Goal: Task Accomplishment & Management: Use online tool/utility

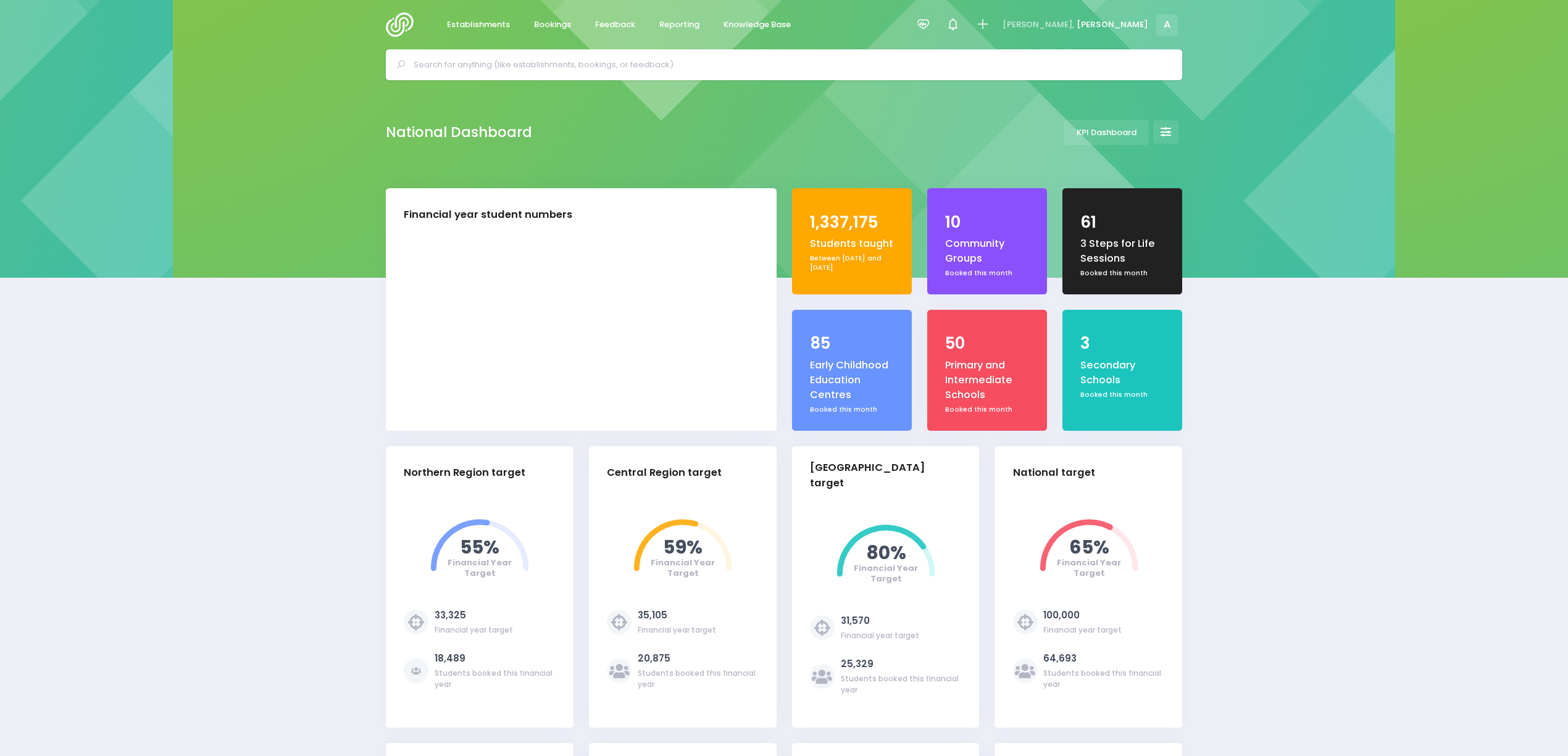
select select "5"
click at [662, 16] on link "Reporting" at bounding box center [679, 25] width 61 height 24
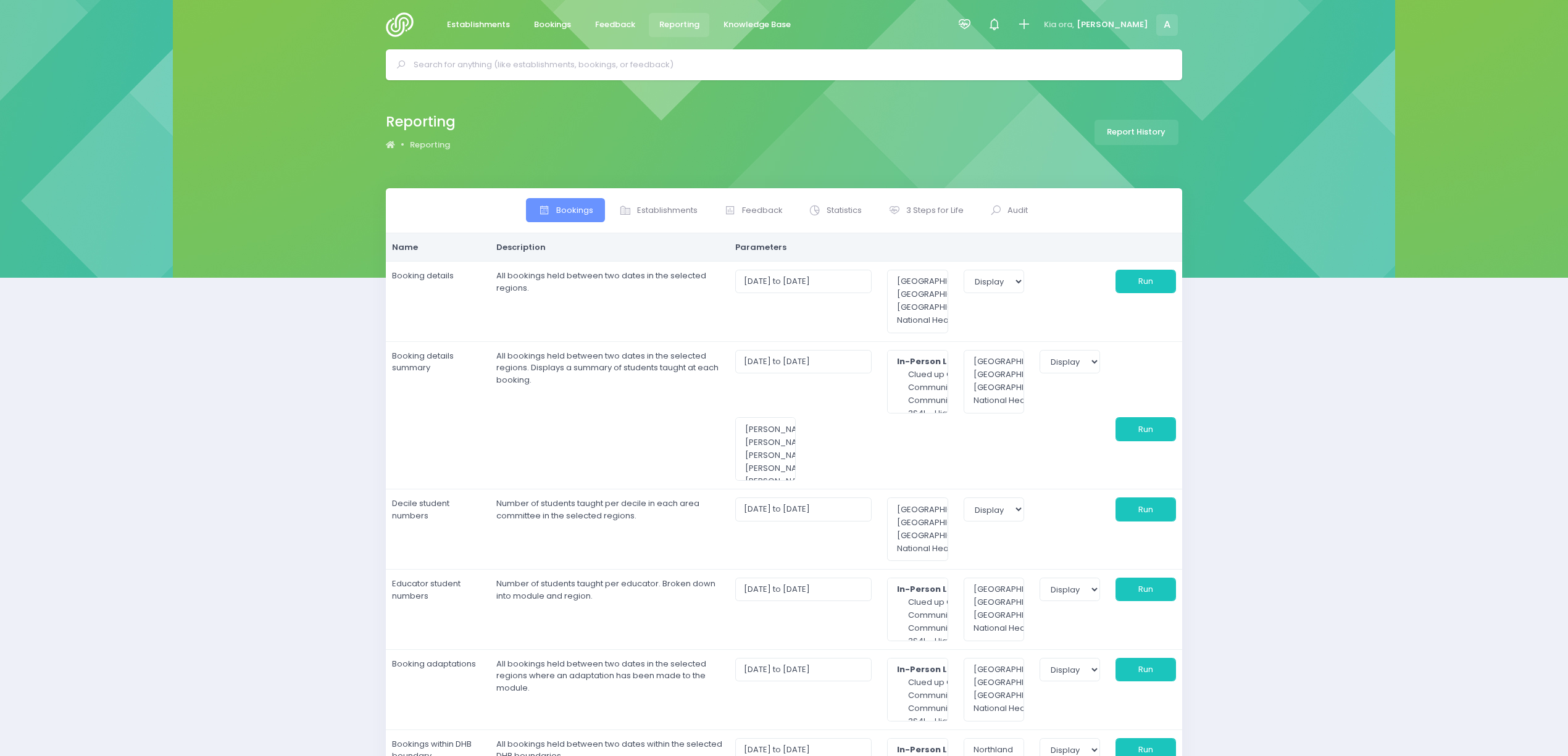
select select
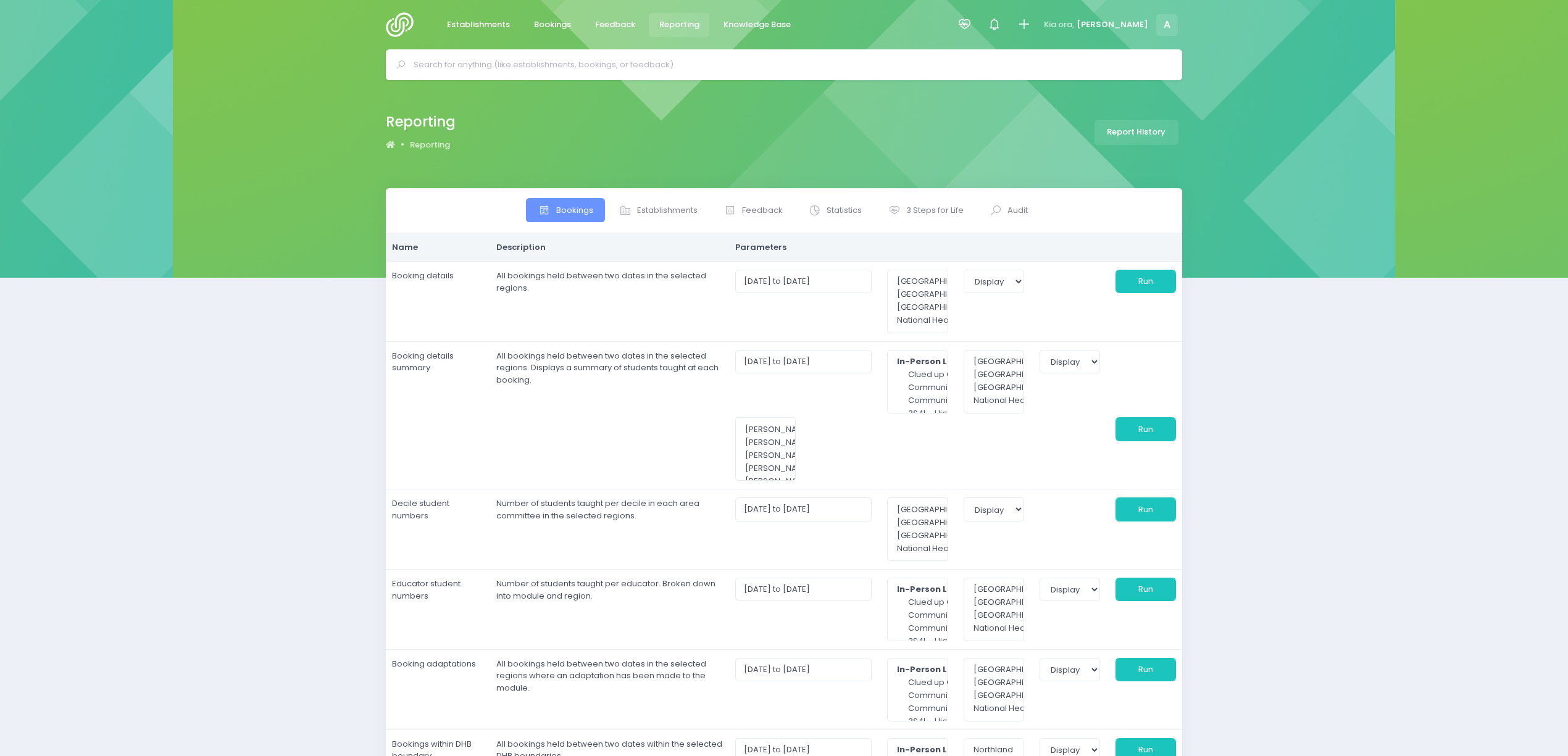
select select
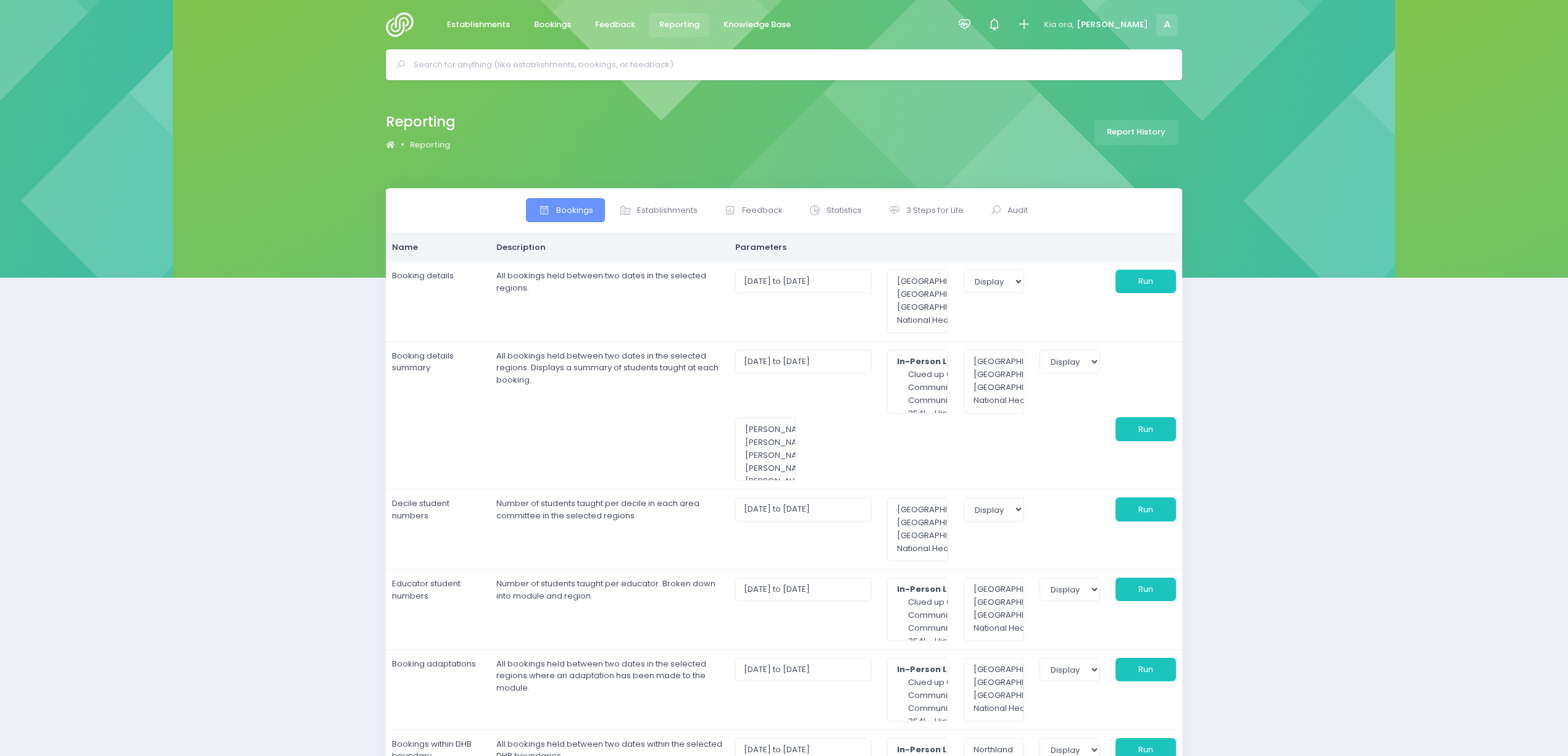
select select
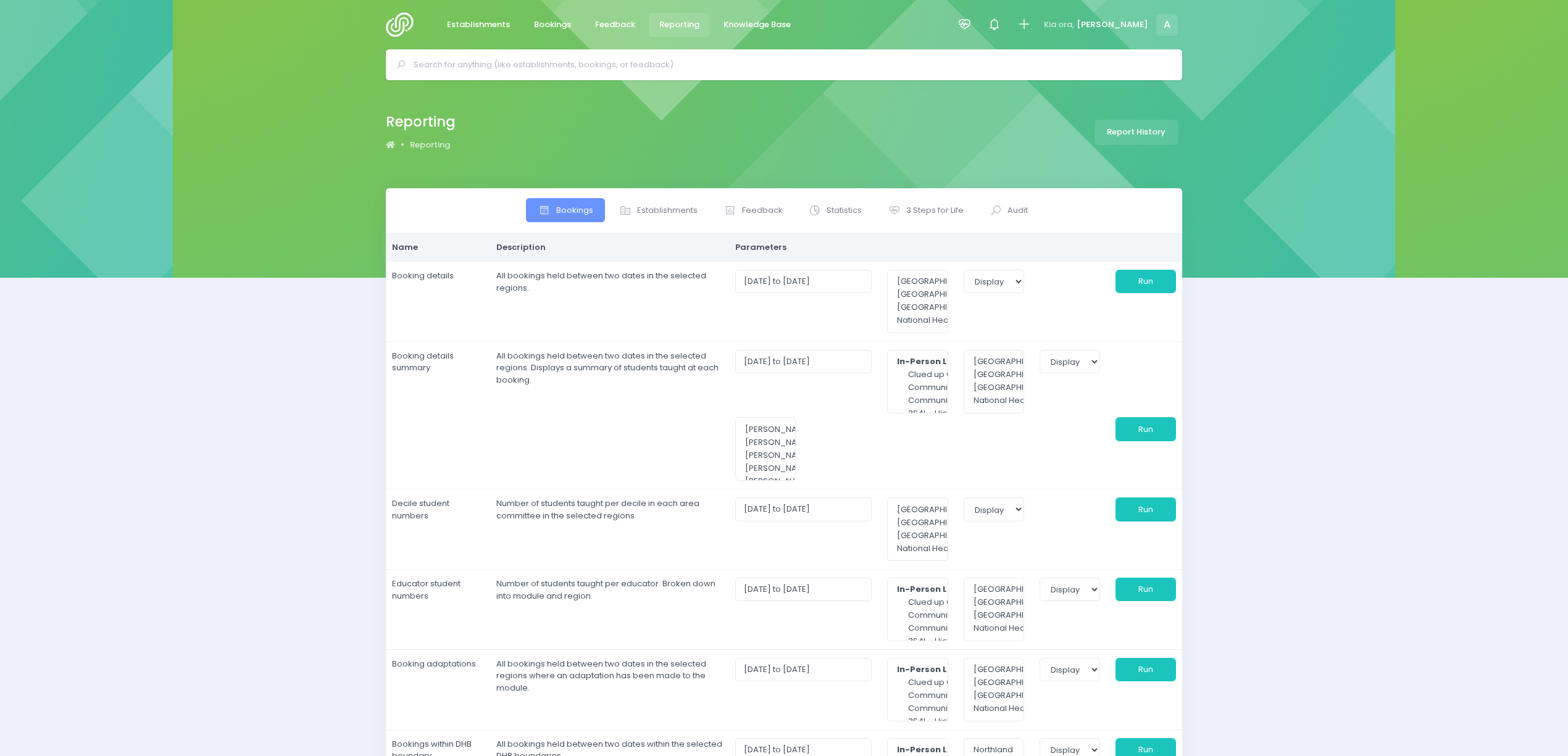
select select
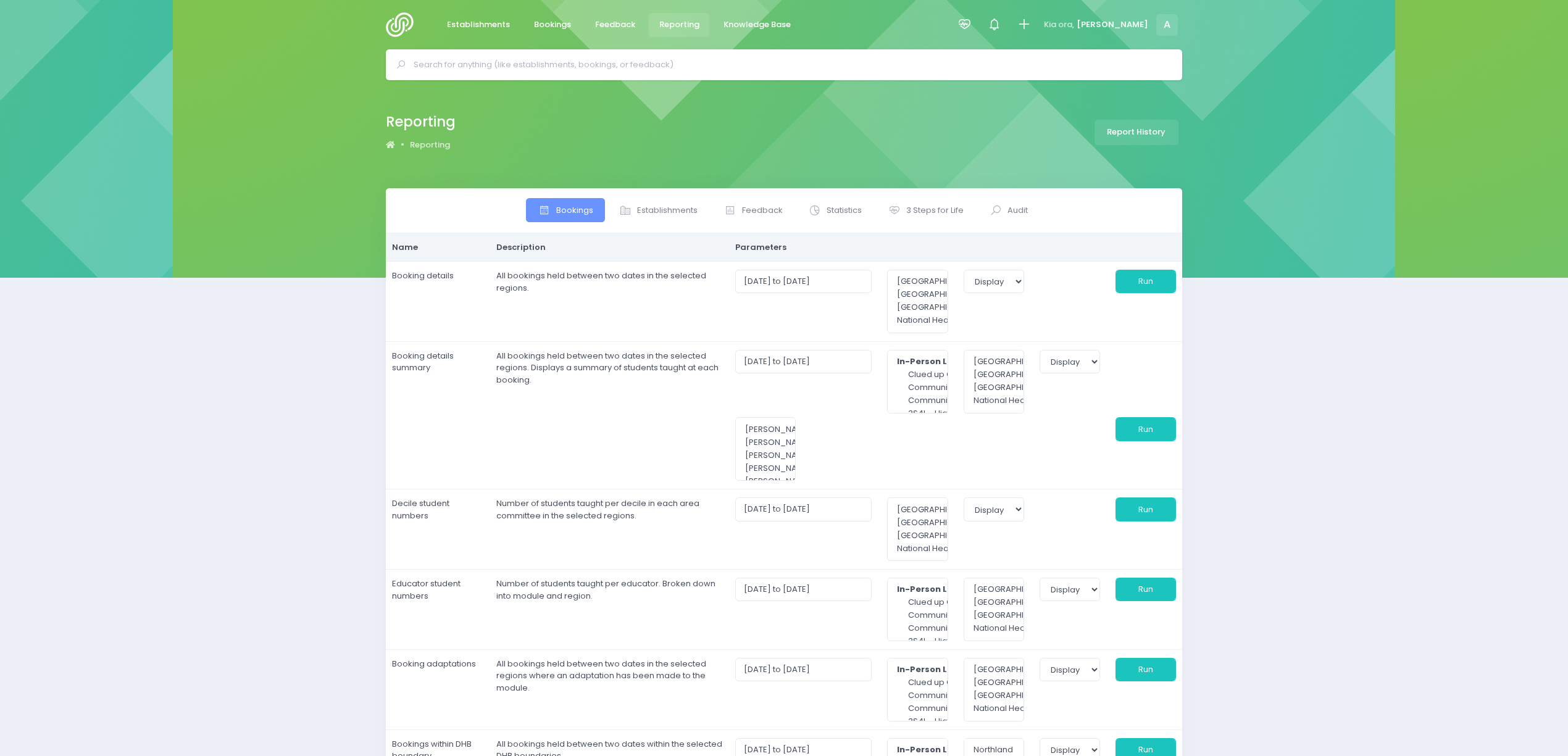
select select
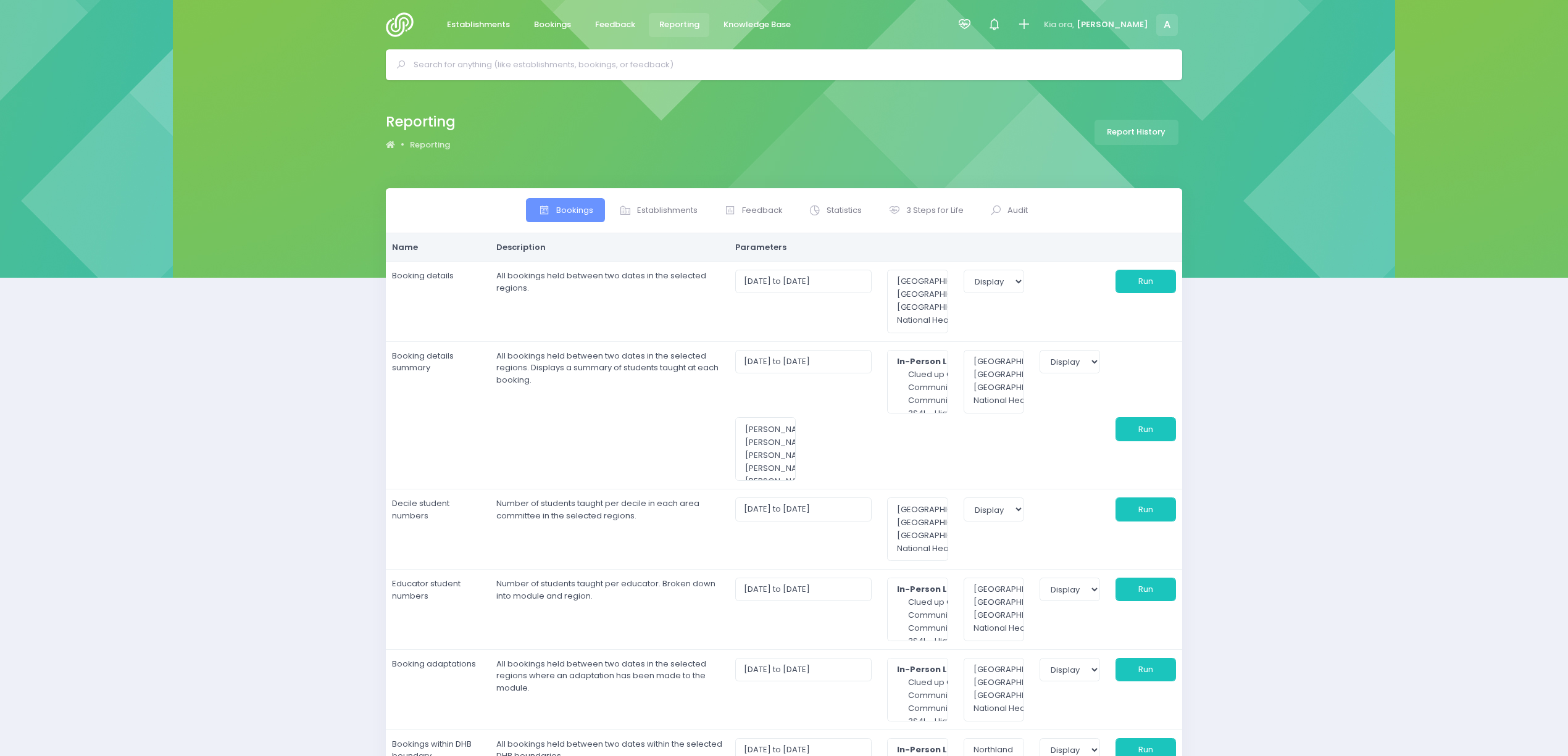
select select
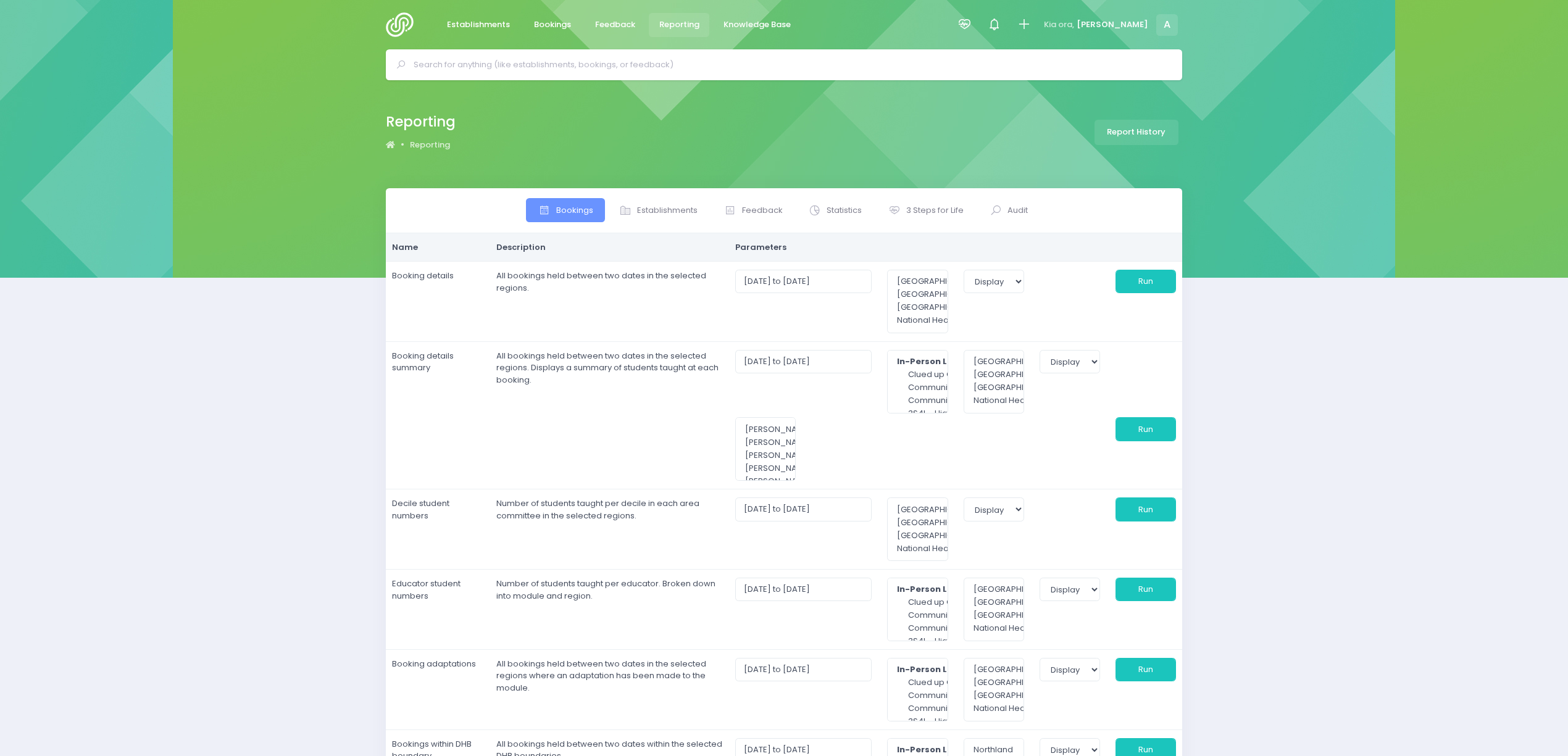
select select
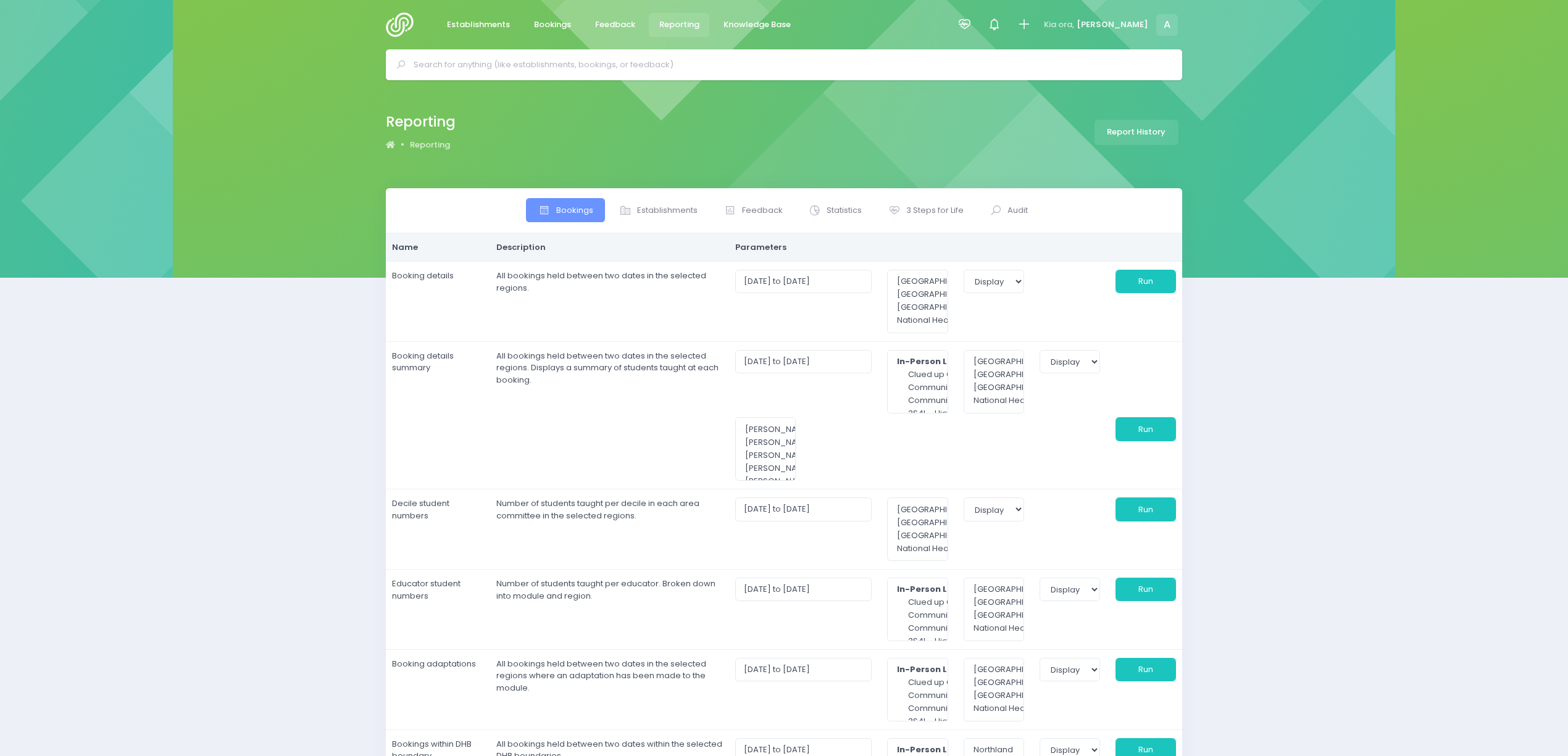
select select
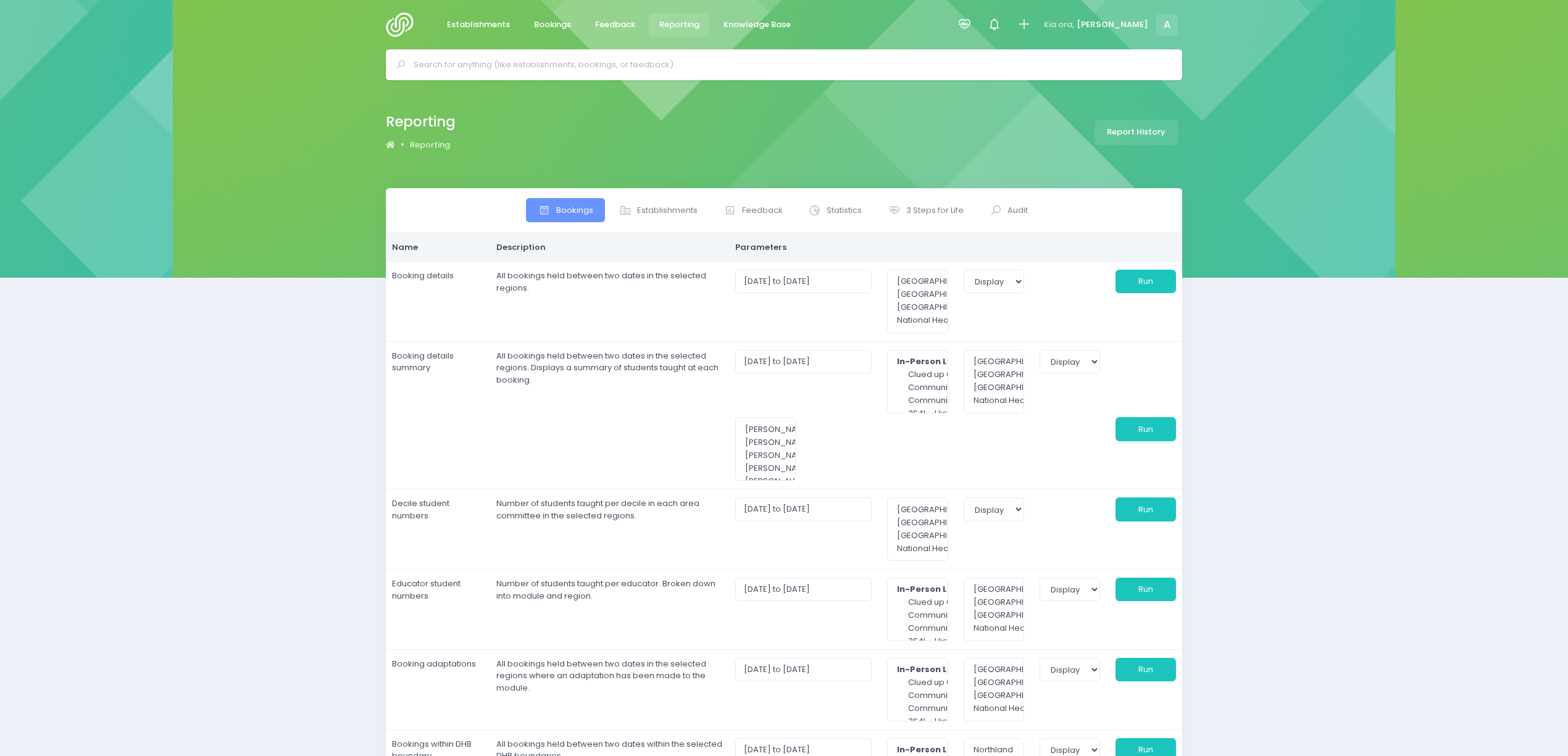
select select
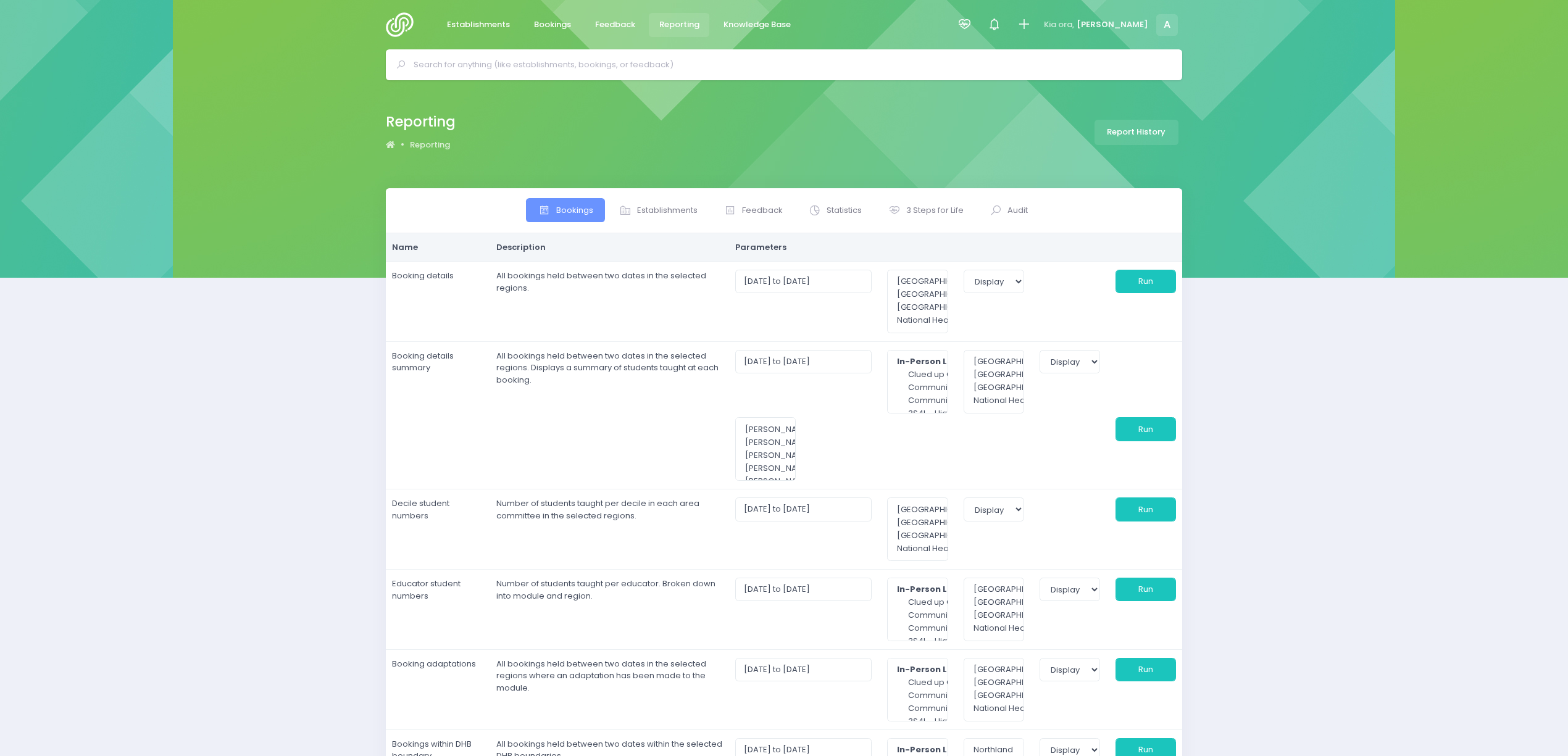
select select
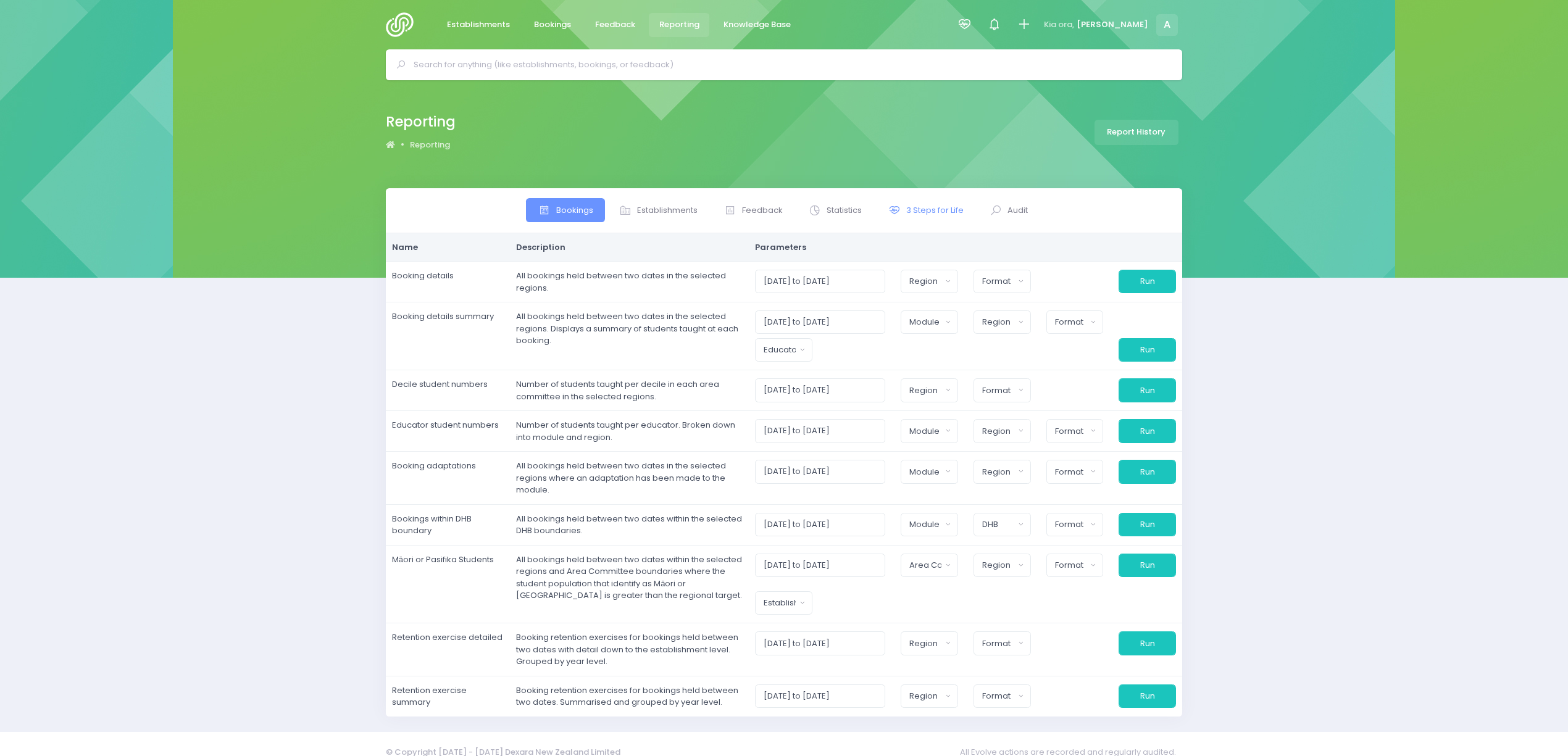
click at [949, 211] on span "3 Steps for Life" at bounding box center [935, 211] width 57 height 12
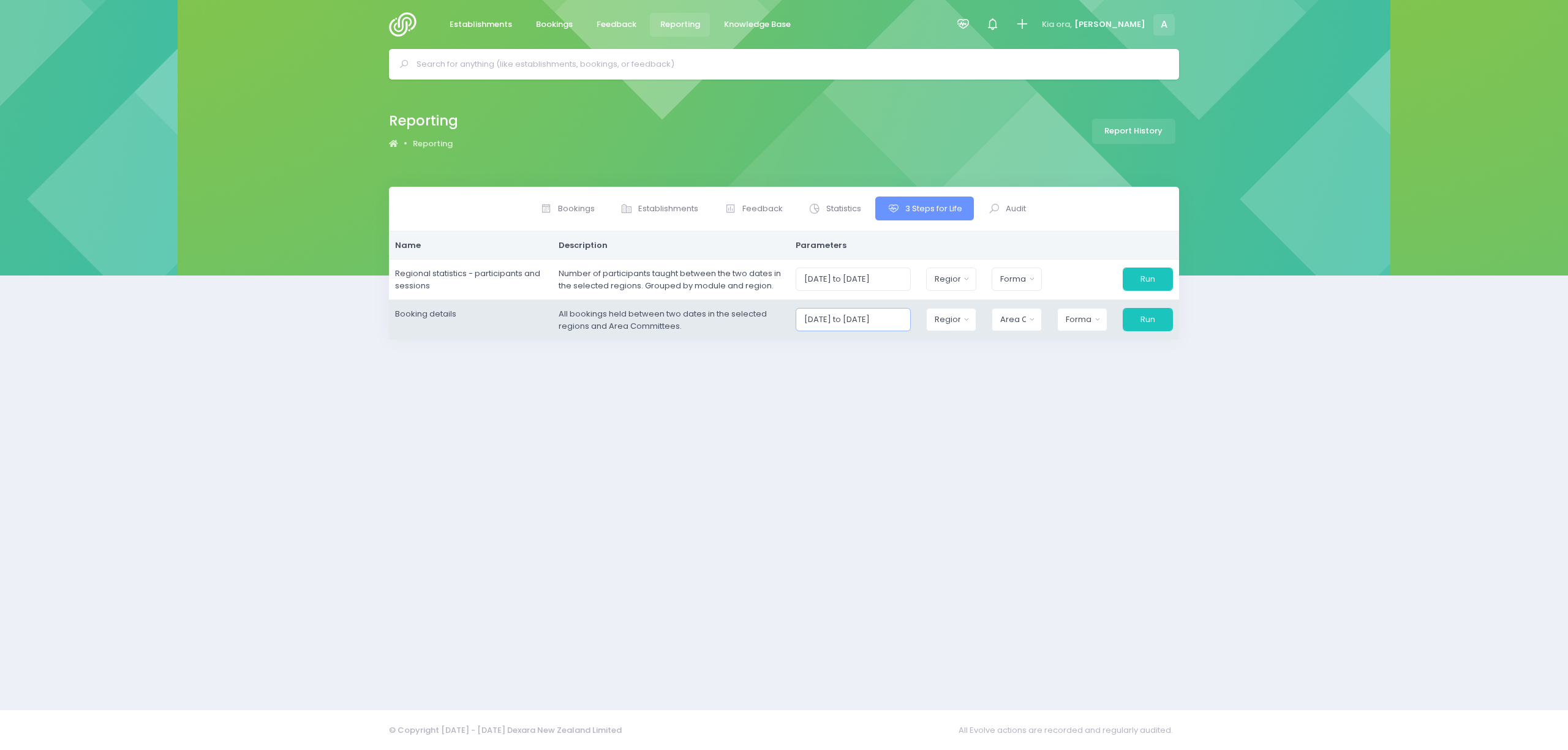
click at [841, 315] on input "01/09/2025 to 30/09/2025" at bounding box center [854, 319] width 116 height 24
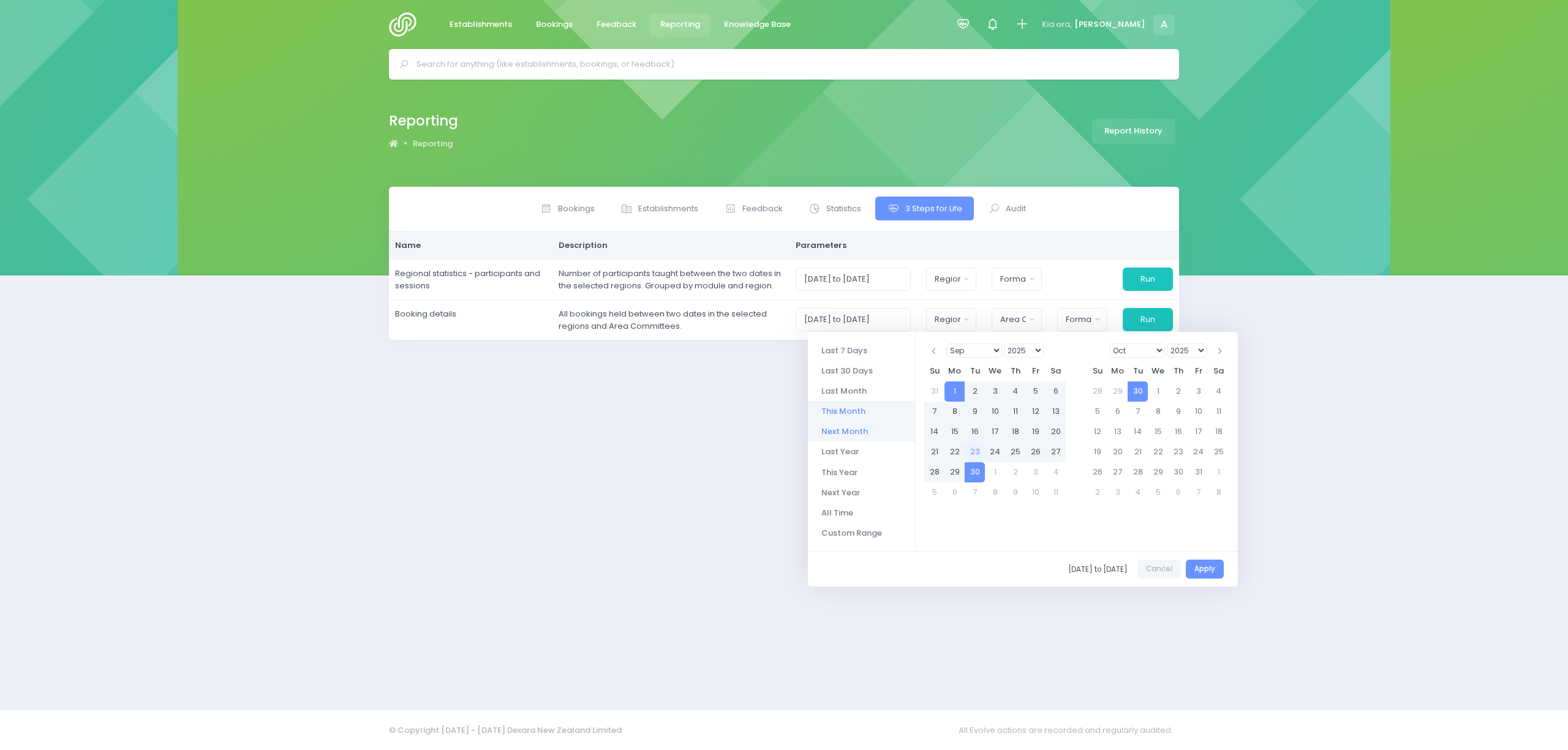
click at [847, 431] on li "Next Month" at bounding box center [861, 431] width 107 height 21
type input "01/10/2025 to 31/10/2025"
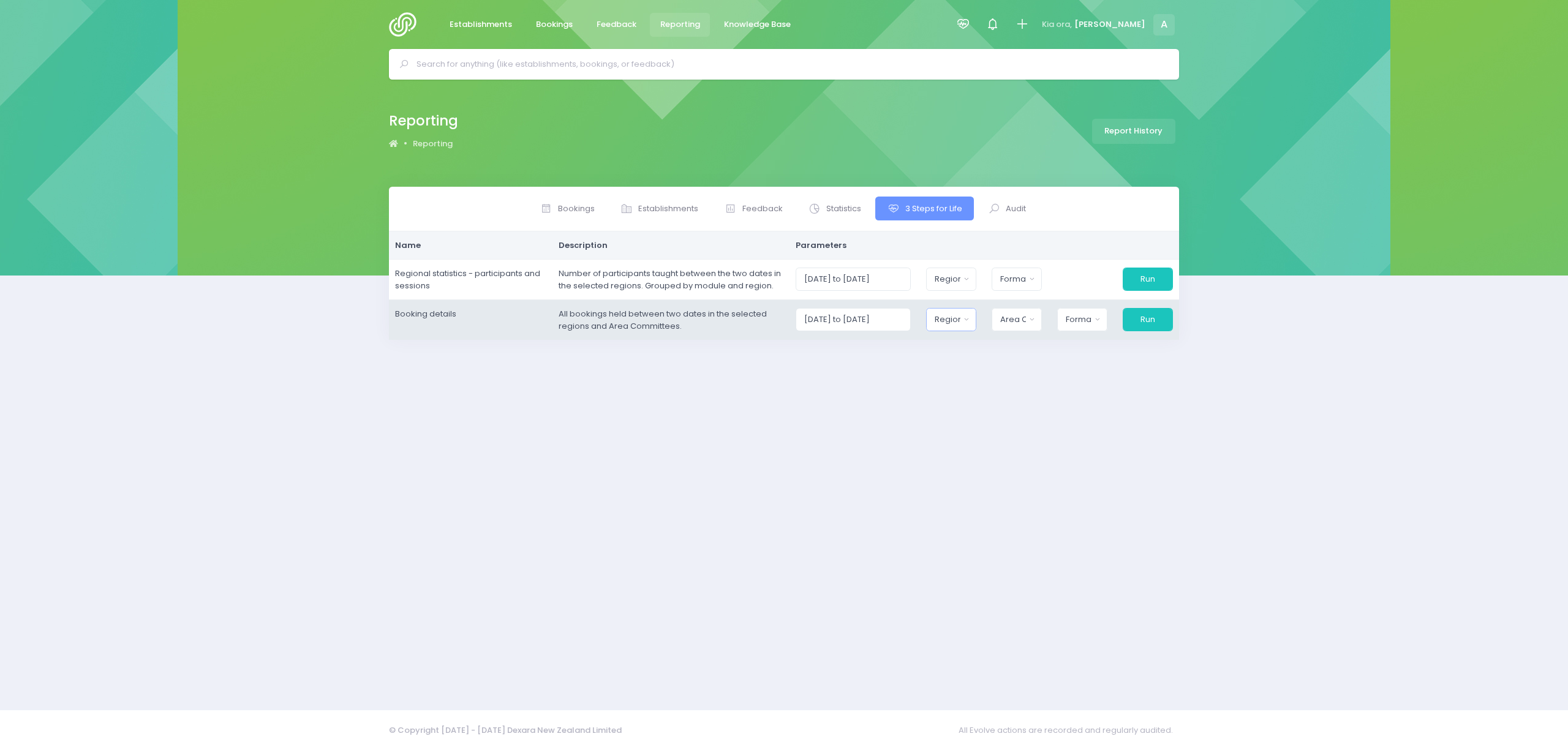
click at [954, 319] on div "Region" at bounding box center [947, 320] width 25 height 12
click at [976, 354] on button "Select All" at bounding box center [964, 353] width 56 height 21
select select "Northern"
click at [1018, 321] on div "Area Committee" at bounding box center [1009, 320] width 27 height 12
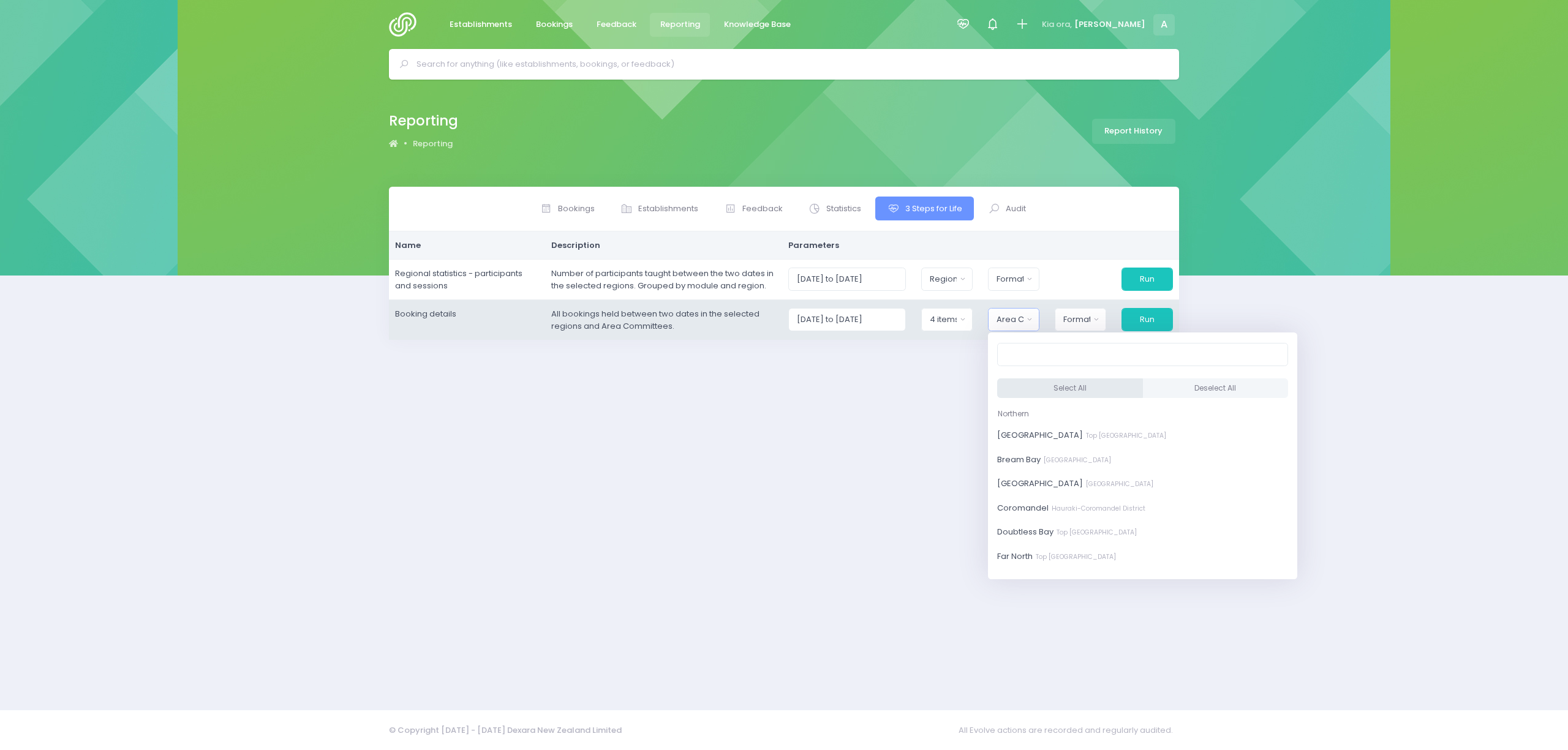
drag, startPoint x: 1054, startPoint y: 384, endPoint x: 1067, endPoint y: 356, distance: 30.9
click at [1054, 385] on button "Select All" at bounding box center [1070, 388] width 146 height 21
select select "Bay of Islands"
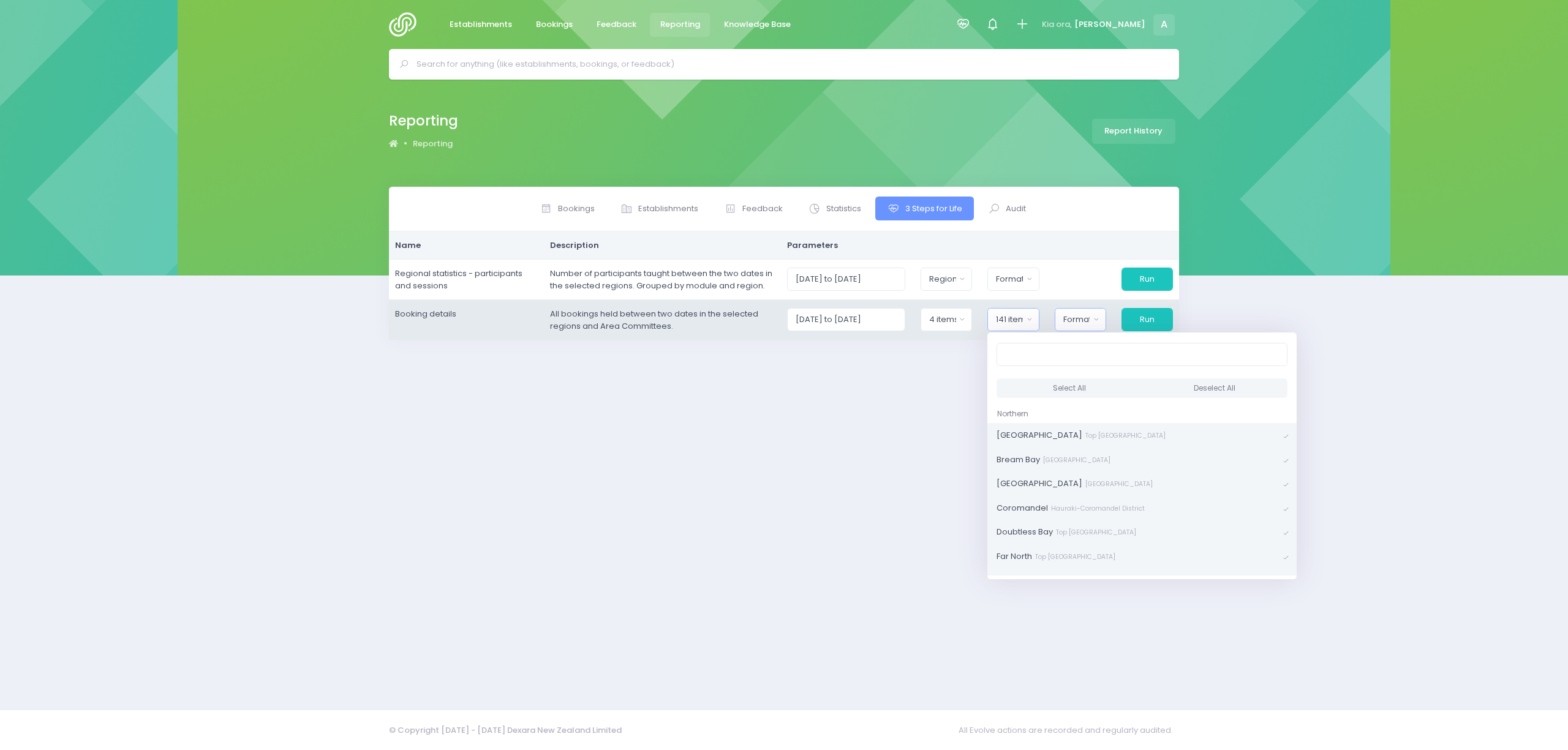
click at [1081, 319] on div "Format" at bounding box center [1076, 320] width 27 height 12
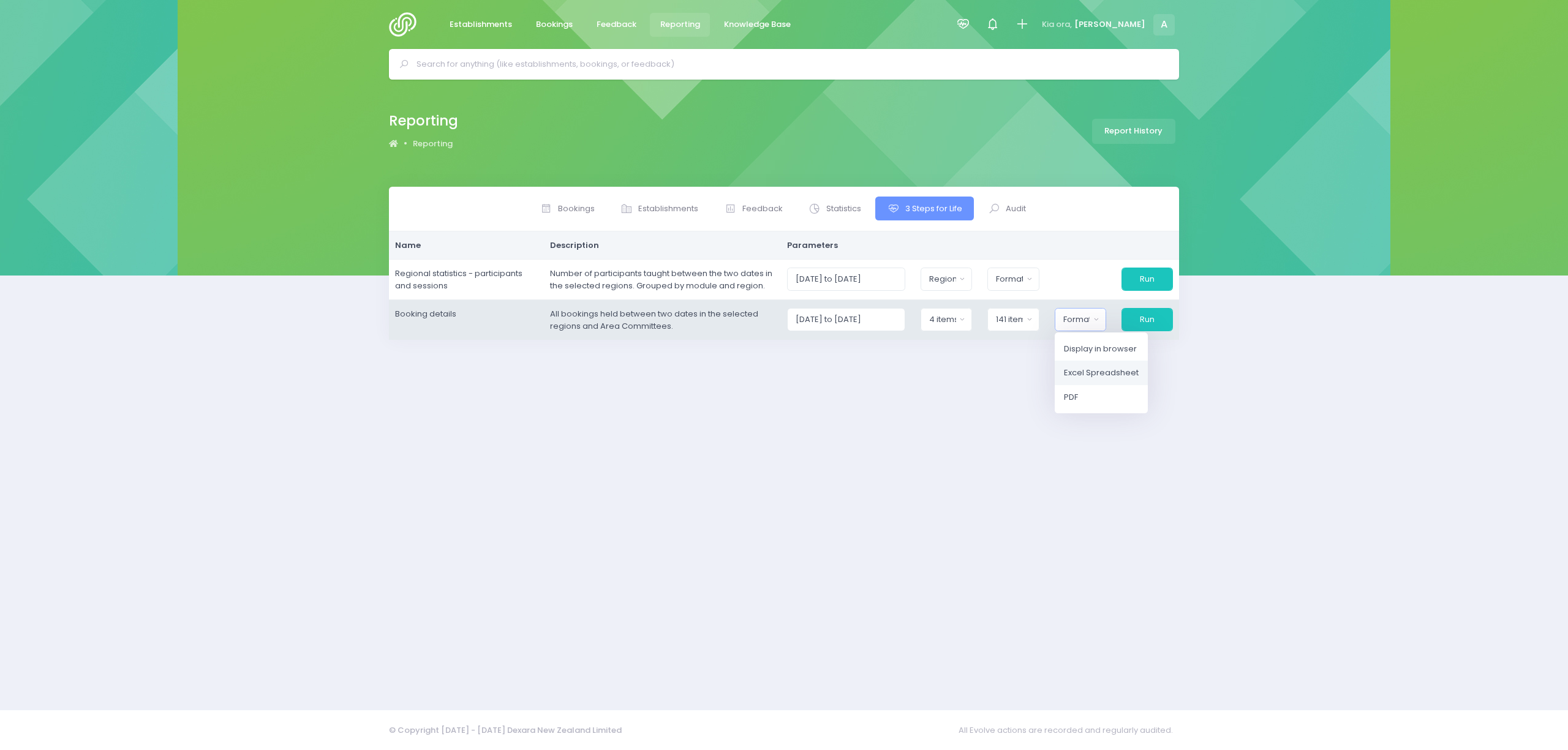
click at [1090, 378] on span "Excel Spreadsheet" at bounding box center [1101, 373] width 74 height 12
select select "excel"
click at [1147, 326] on button "Run" at bounding box center [1146, 319] width 52 height 24
